Goal: Use online tool/utility: Use online tool/utility

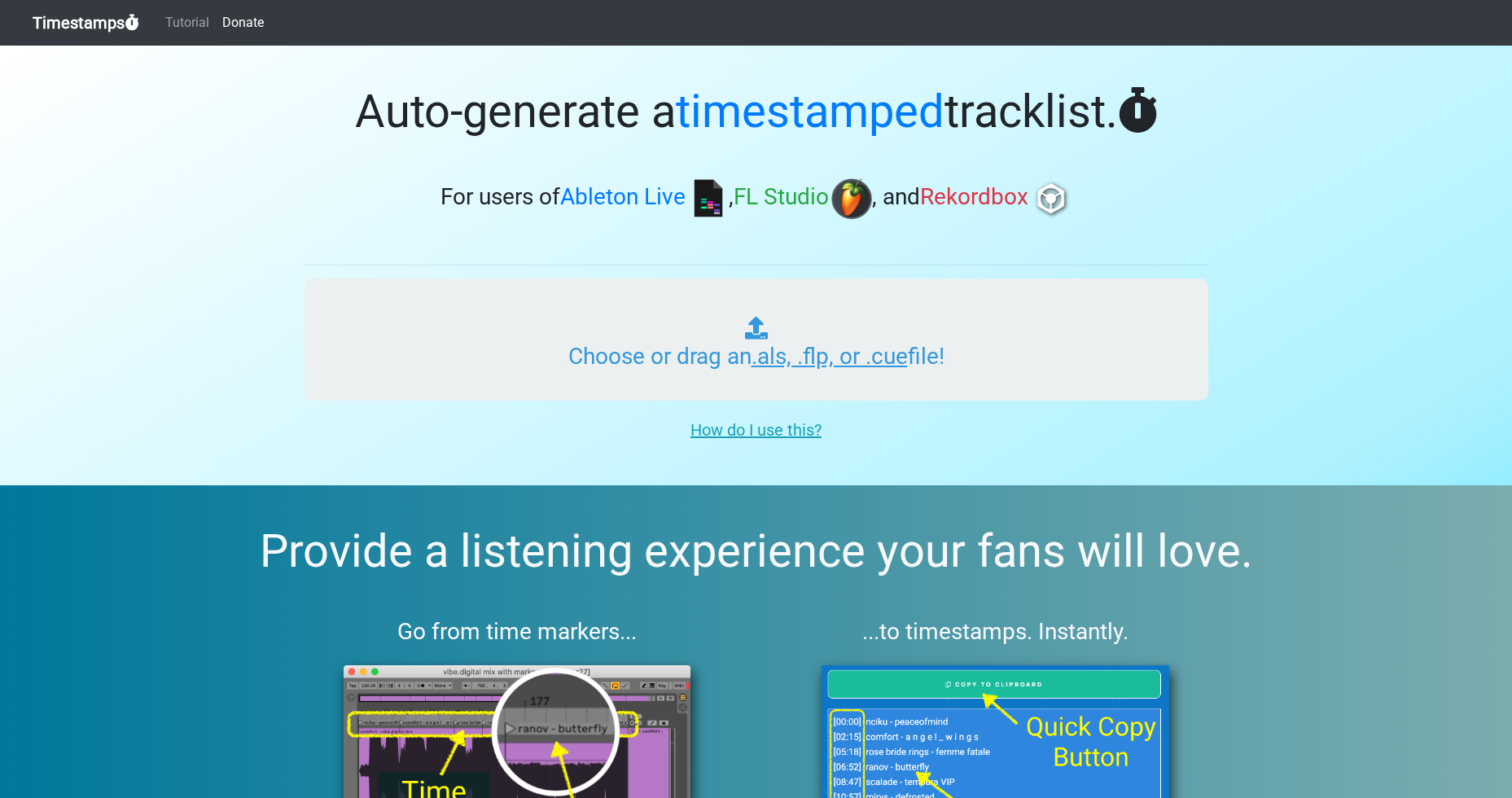
click at [799, 360] on input "Choose or drag an .als, .flp, or .cue file!" at bounding box center [756, 340] width 903 height 122
type input "C:\fakepath\DJ [PERSON_NAME] - Transcendental Flight.flp"
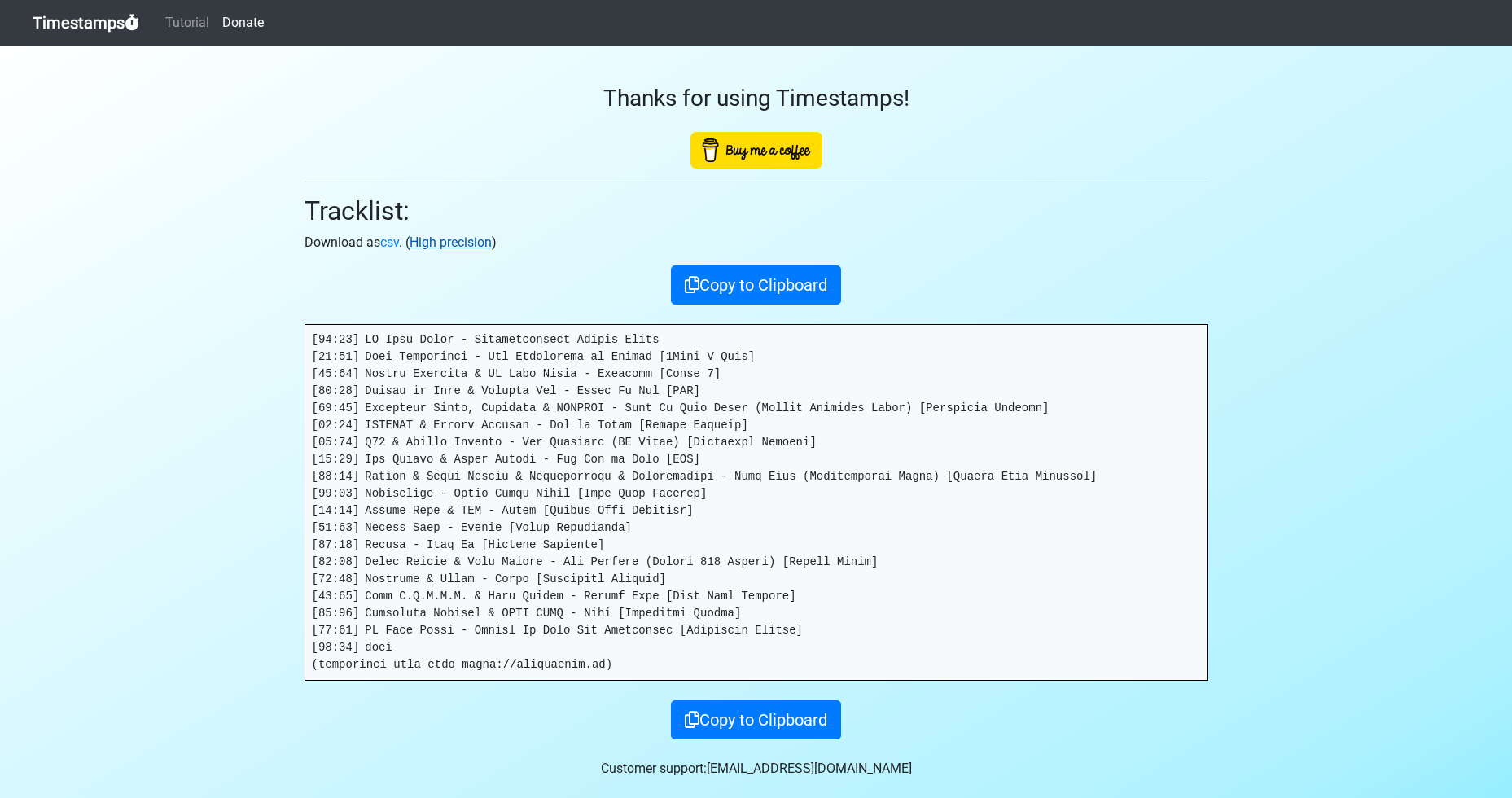
click at [452, 234] on link "High precision" at bounding box center [450, 242] width 82 height 16
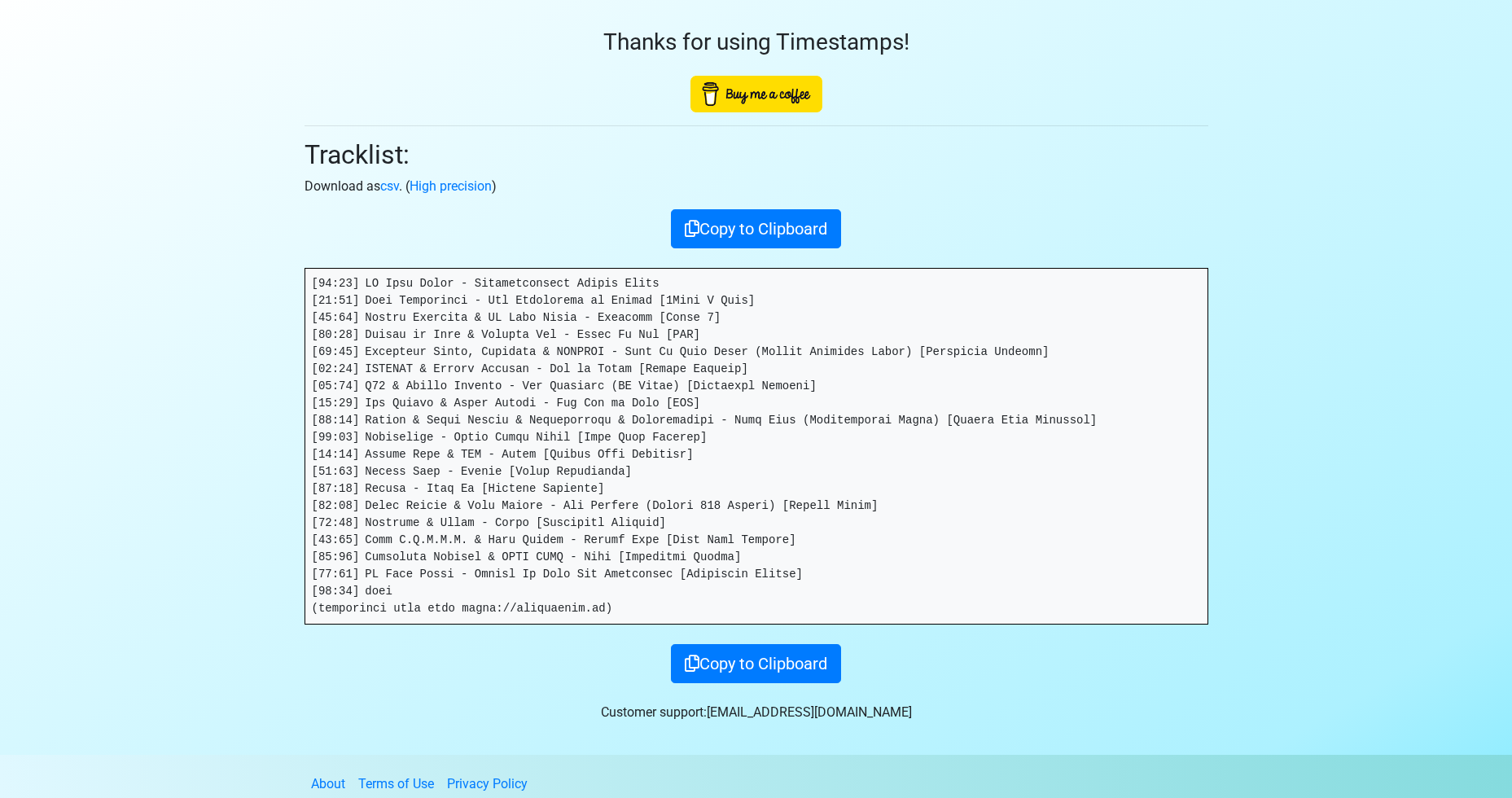
click at [227, 453] on section "Thanks for using Timestamps! Tracklist: Download as csv . ( High precision ) Co…" at bounding box center [756, 371] width 1512 height 765
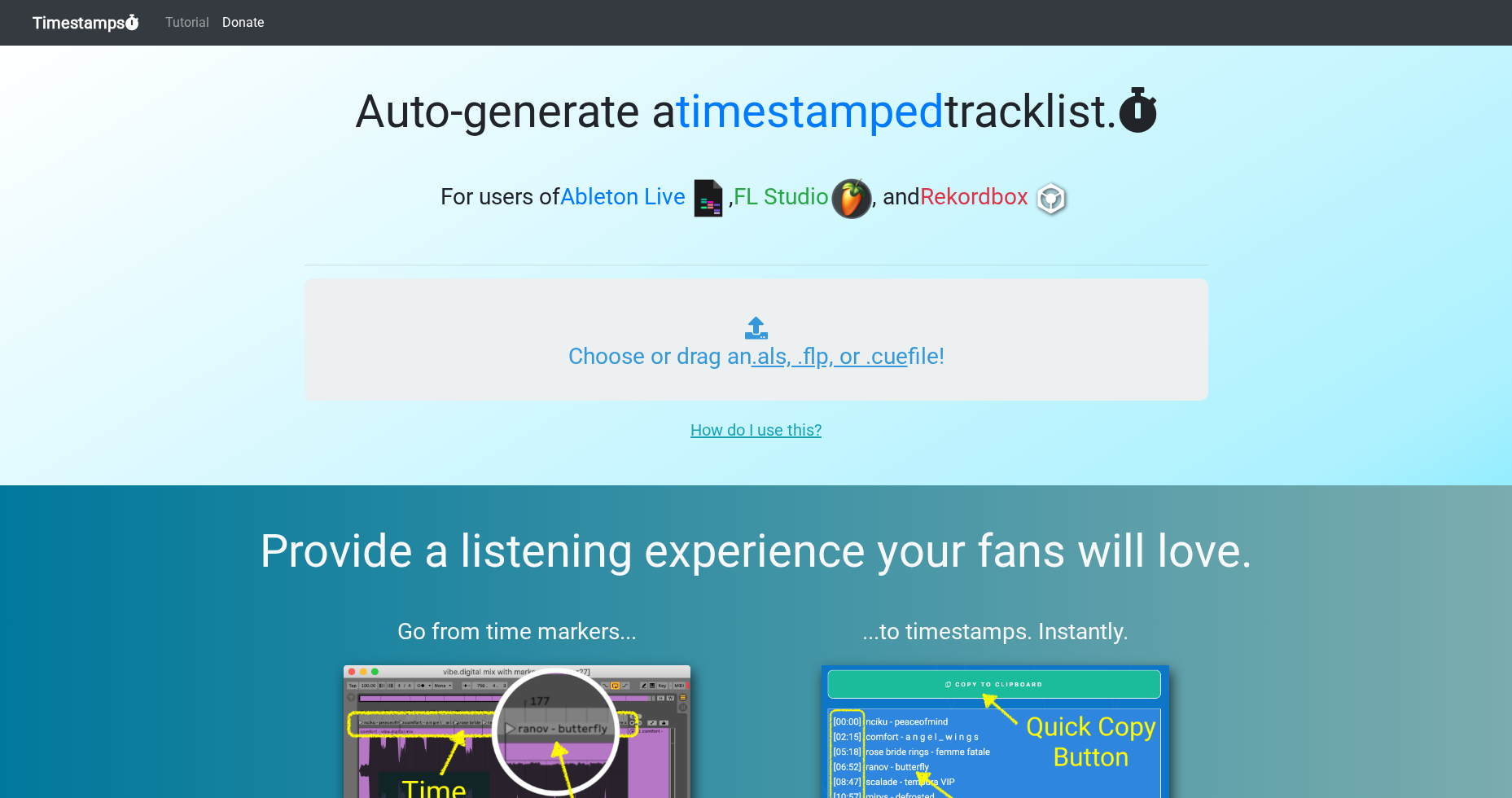
click at [855, 361] on input "Choose or drag an .als, .flp, or .cue file!" at bounding box center [756, 340] width 903 height 122
type input "C:\fakepath\DJ [PERSON_NAME] - Transcendental Flight.flp"
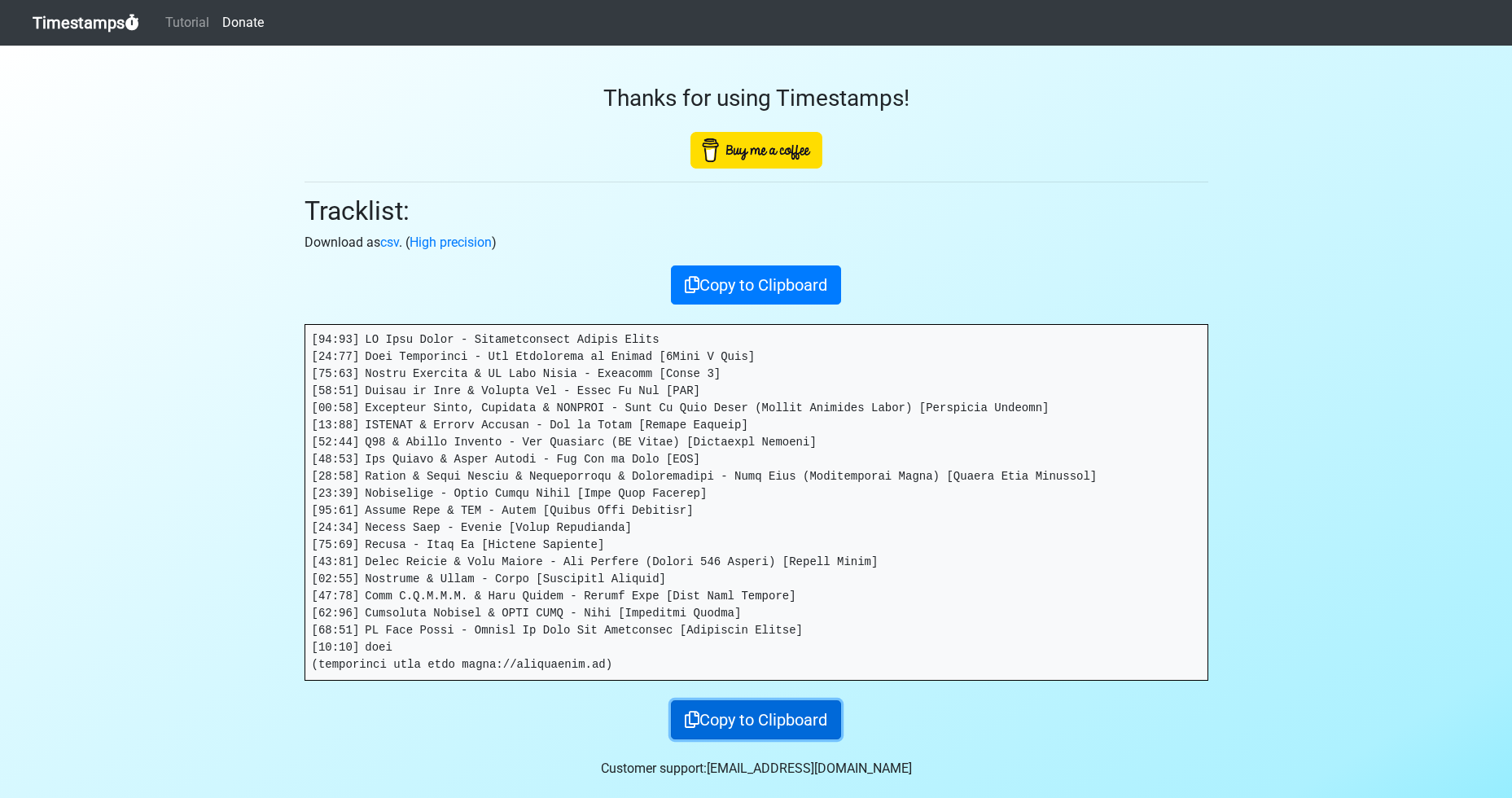
click at [783, 702] on button "Copy to Clipboard" at bounding box center [756, 720] width 170 height 39
